Goal: Task Accomplishment & Management: Use online tool/utility

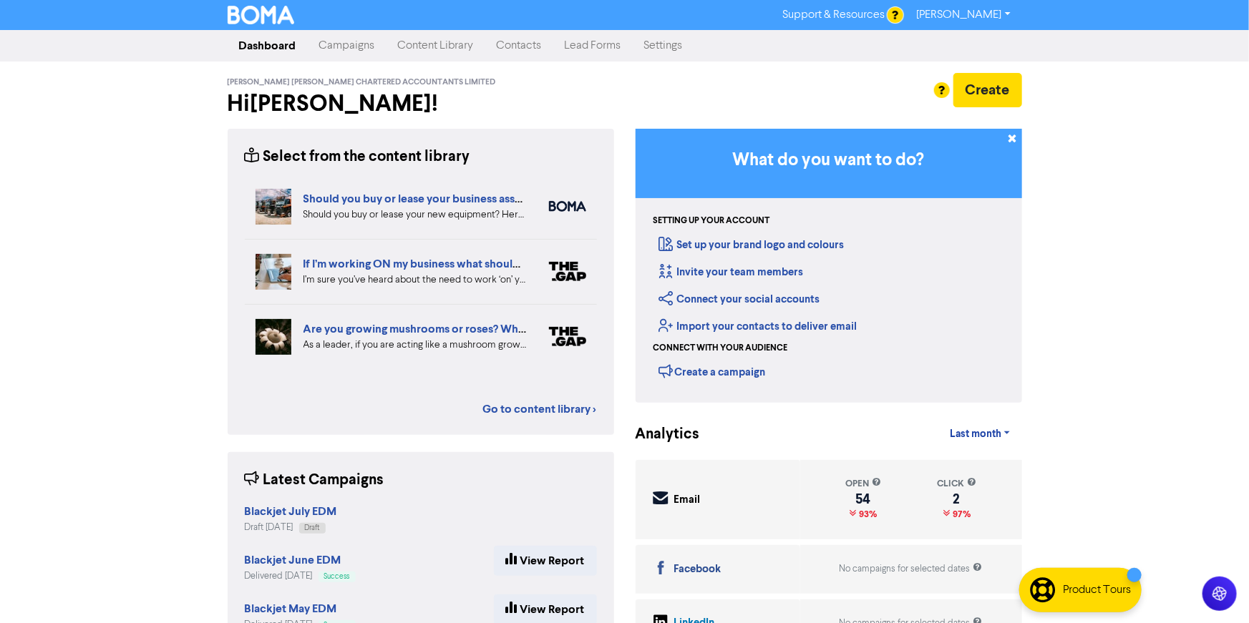
click at [336, 42] on link "Campaigns" at bounding box center [347, 45] width 79 height 29
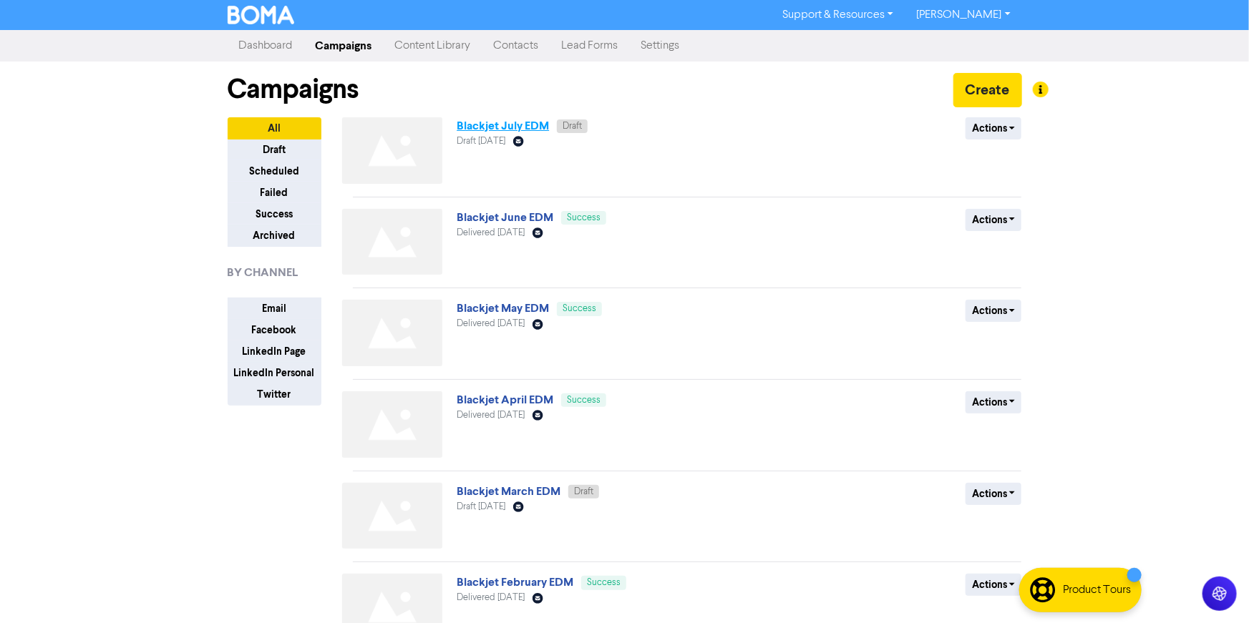
click at [487, 120] on link "Blackjet July EDM" at bounding box center [503, 126] width 92 height 14
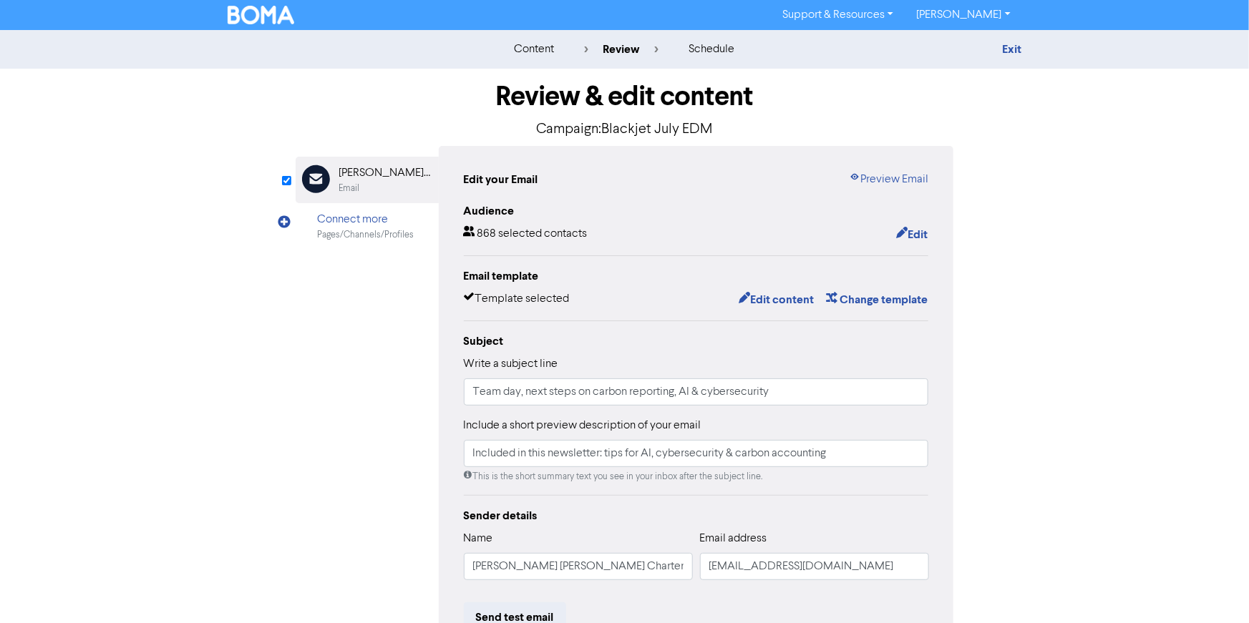
scroll to position [194, 0]
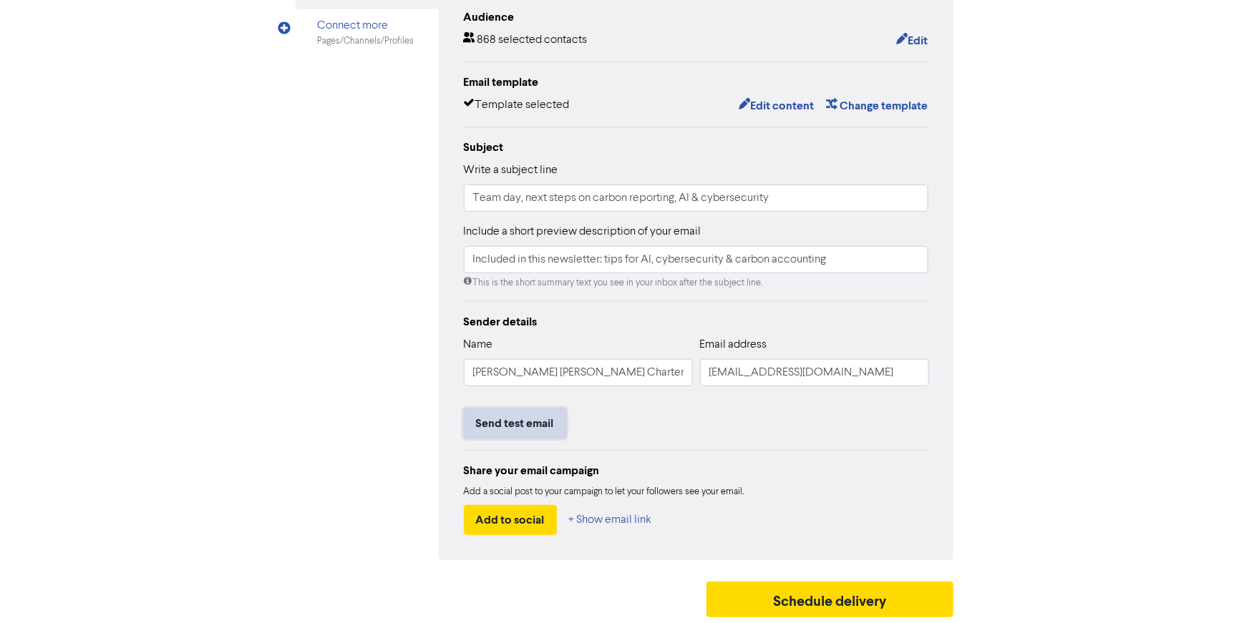
click at [525, 425] on button "Send test email" at bounding box center [515, 424] width 102 height 30
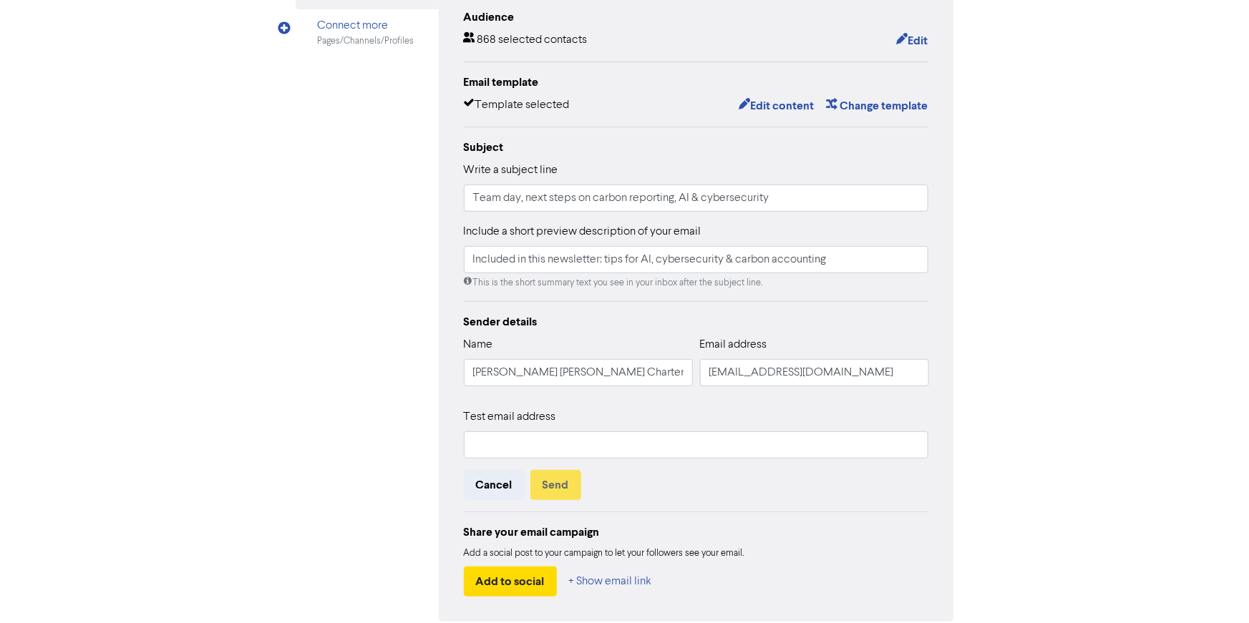
click at [525, 425] on div "Test email address" at bounding box center [696, 434] width 465 height 50
click at [515, 432] on input "text" at bounding box center [696, 445] width 465 height 27
type input "[PERSON_NAME][EMAIL_ADDRESS][DOMAIN_NAME]"
click at [555, 475] on button "Send" at bounding box center [555, 485] width 51 height 30
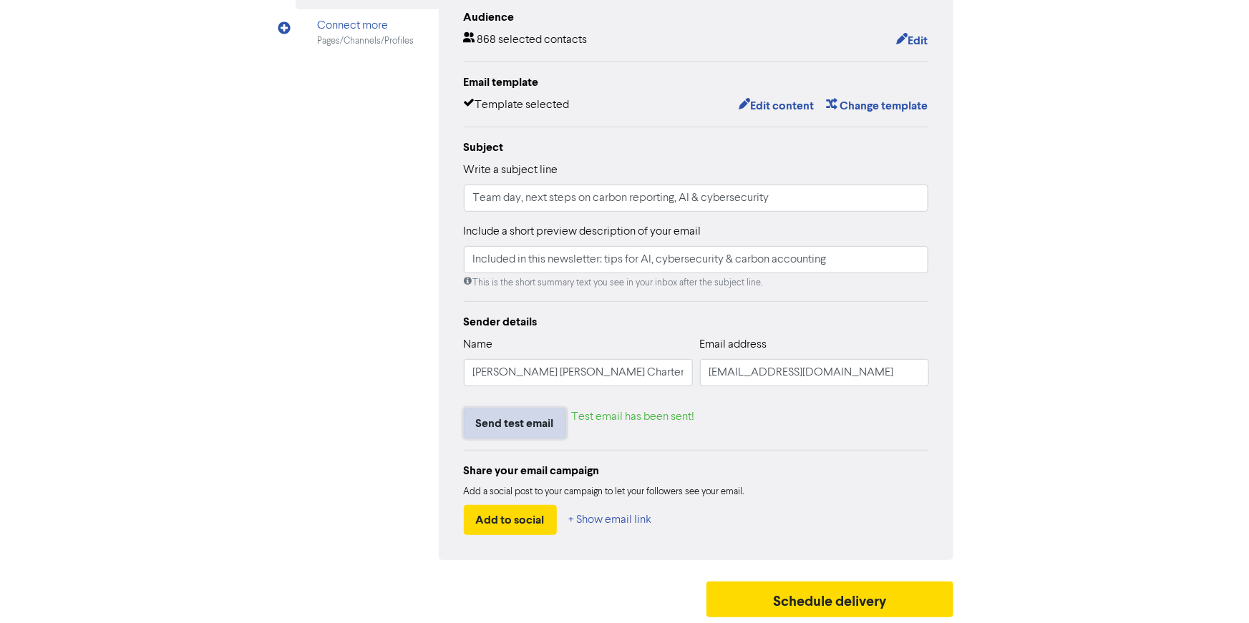
click at [536, 426] on button "Send test email" at bounding box center [515, 424] width 102 height 30
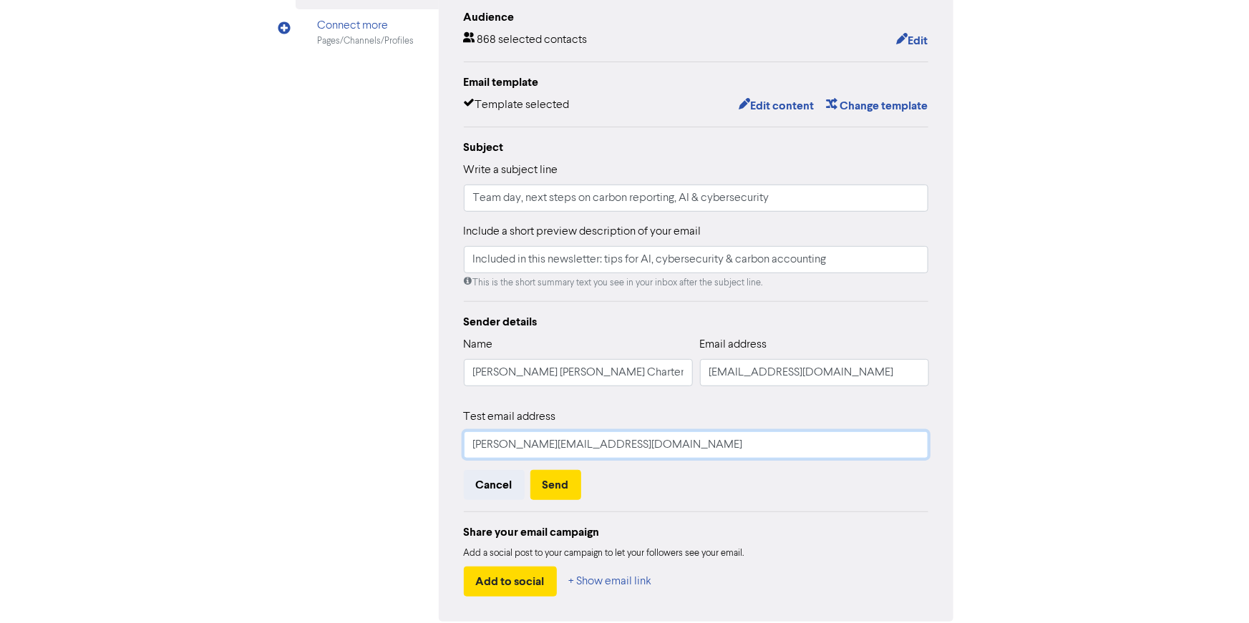
drag, startPoint x: 626, startPoint y: 448, endPoint x: 412, endPoint y: 434, distance: 214.4
click at [412, 434] on div "Email Created with Sketch. [PERSON_NAME] [PERSON_NAME] Chartered Accountants Li…" at bounding box center [625, 287] width 658 height 670
type input "[PERSON_NAME][EMAIL_ADDRESS][DOMAIN_NAME]"
click at [557, 484] on button "Send" at bounding box center [555, 485] width 51 height 30
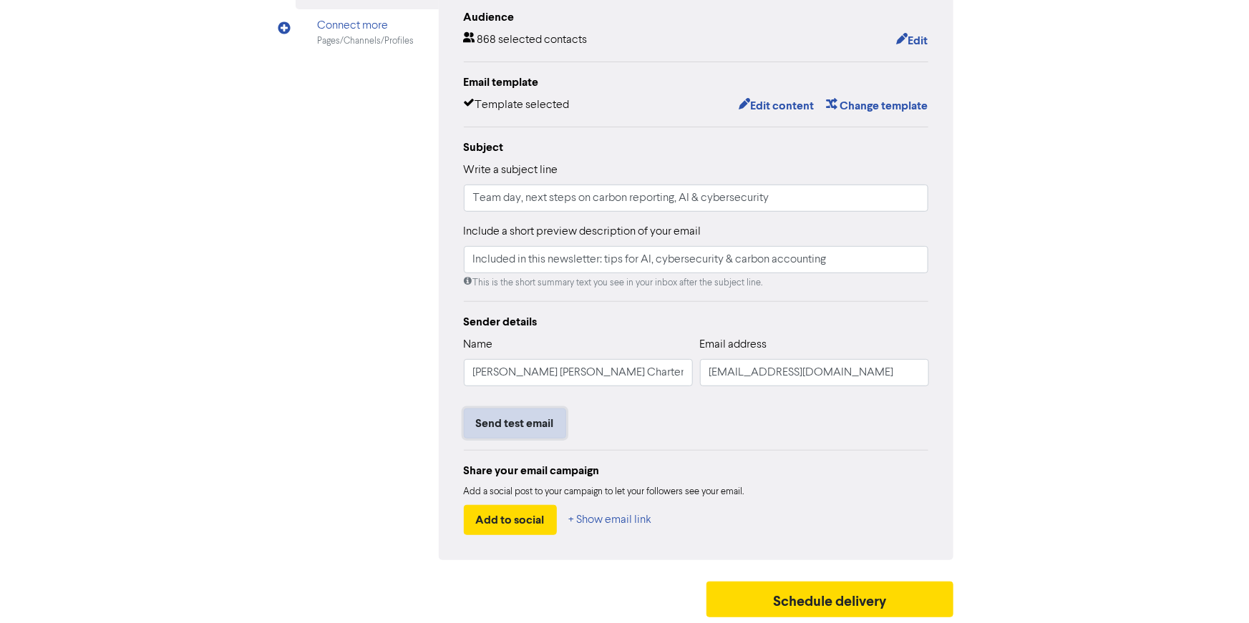
click at [519, 431] on button "Send test email" at bounding box center [515, 424] width 102 height 30
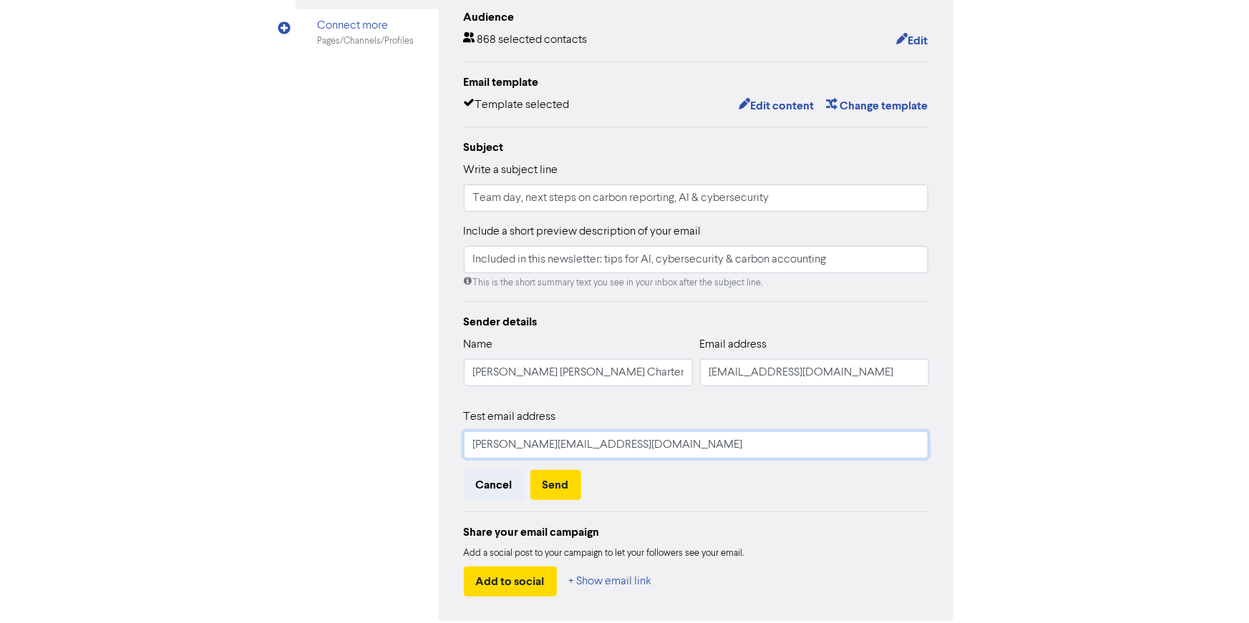
click at [561, 450] on input "[PERSON_NAME][EMAIL_ADDRESS][DOMAIN_NAME]" at bounding box center [696, 445] width 465 height 27
